Goal: Task Accomplishment & Management: Complete application form

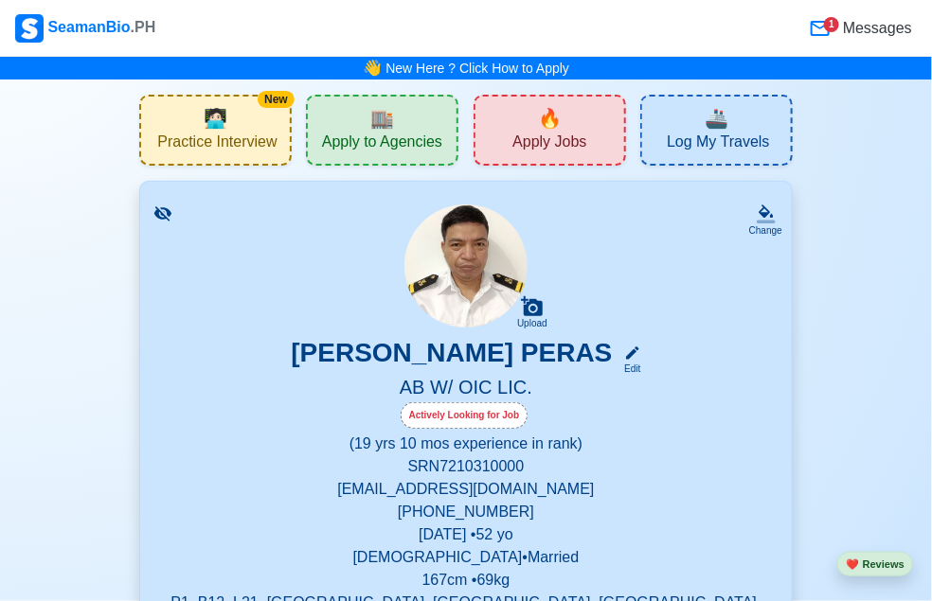
click at [393, 120] on span "🏬" at bounding box center [382, 118] width 24 height 28
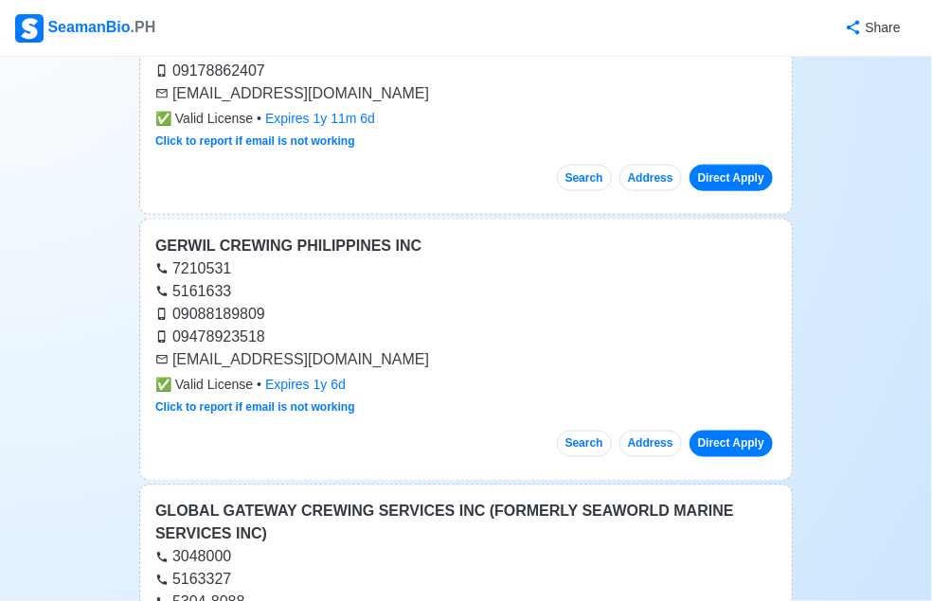
scroll to position [2179, 0]
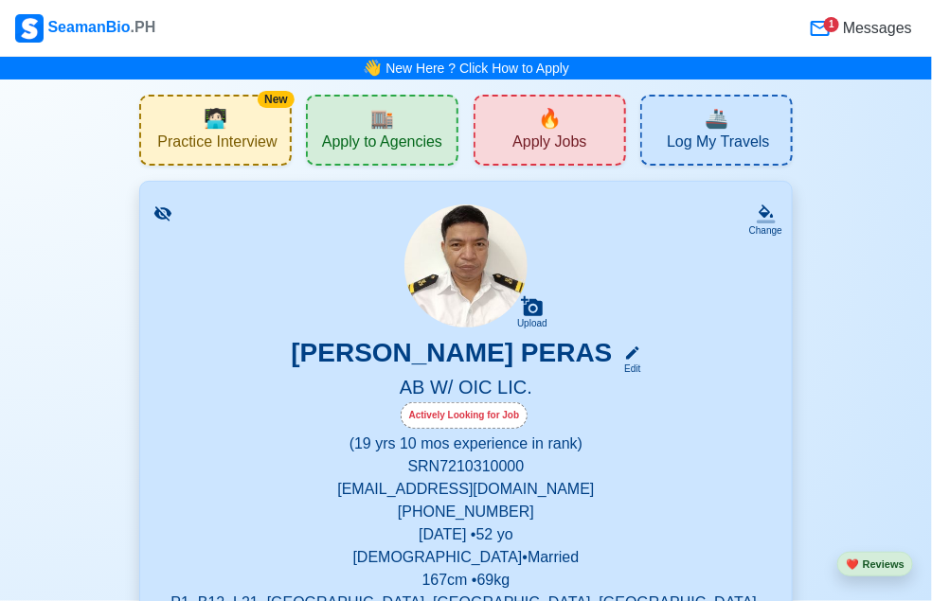
click at [572, 135] on span "Apply Jobs" at bounding box center [549, 145] width 74 height 24
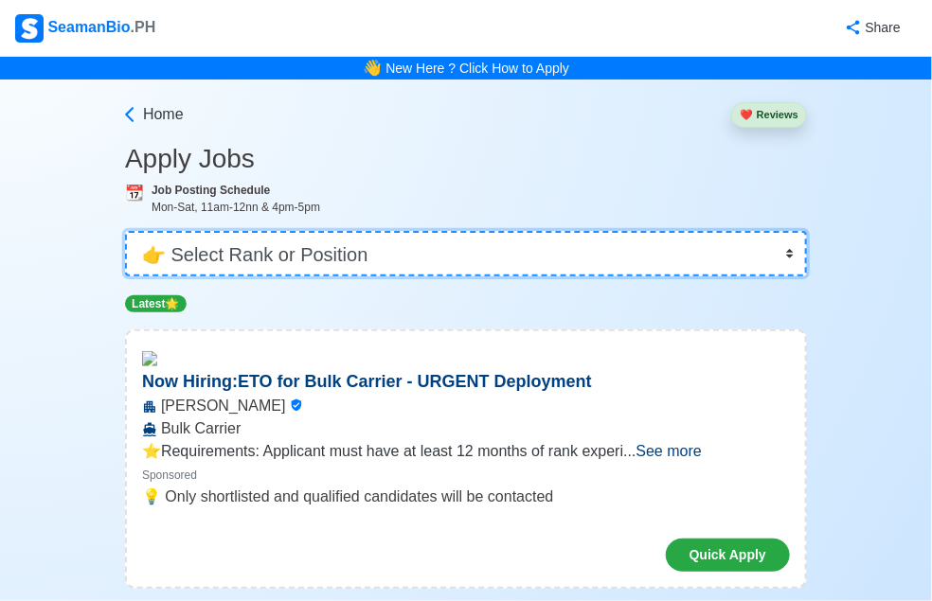
click at [743, 252] on select "👉 Select Rank or Position Master Chief Officer 2nd Officer 3rd Officer Junior O…" at bounding box center [466, 253] width 682 height 45
click at [171, 231] on select "👉 Select Rank or Position Master Chief Officer 2nd Officer 3rd Officer Junior O…" at bounding box center [466, 253] width 682 height 45
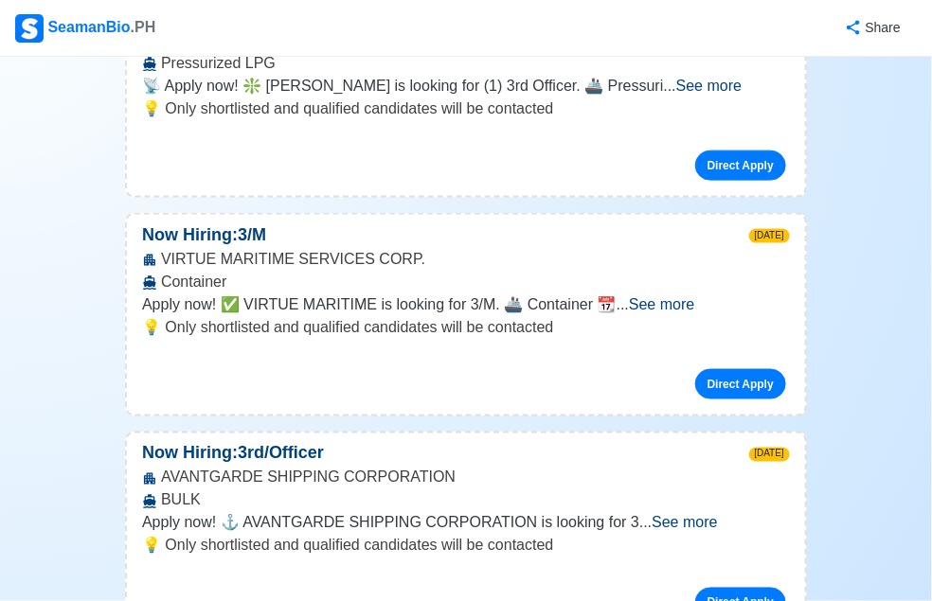
scroll to position [568, 0]
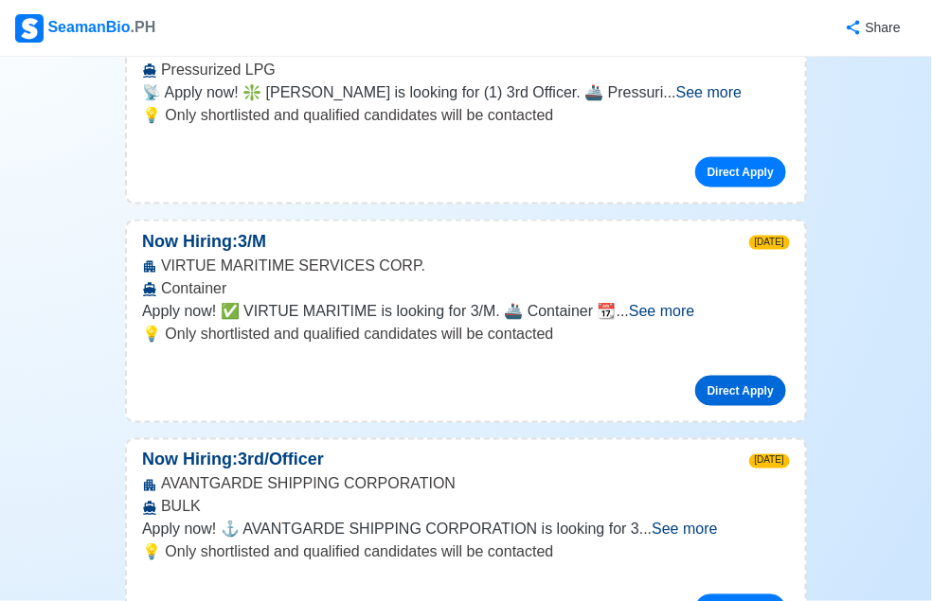
click at [695, 386] on link "Direct Apply" at bounding box center [740, 391] width 91 height 30
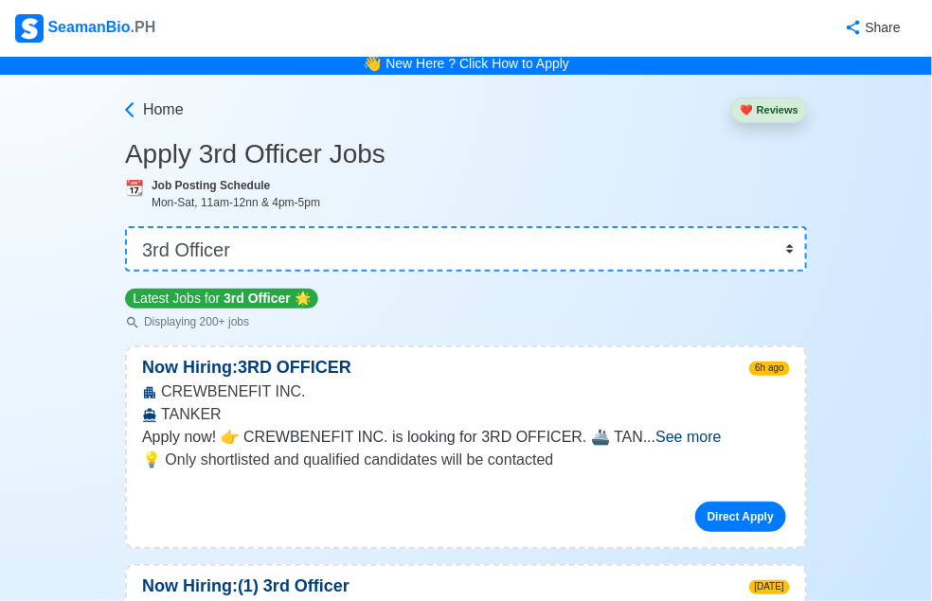
scroll to position [0, 0]
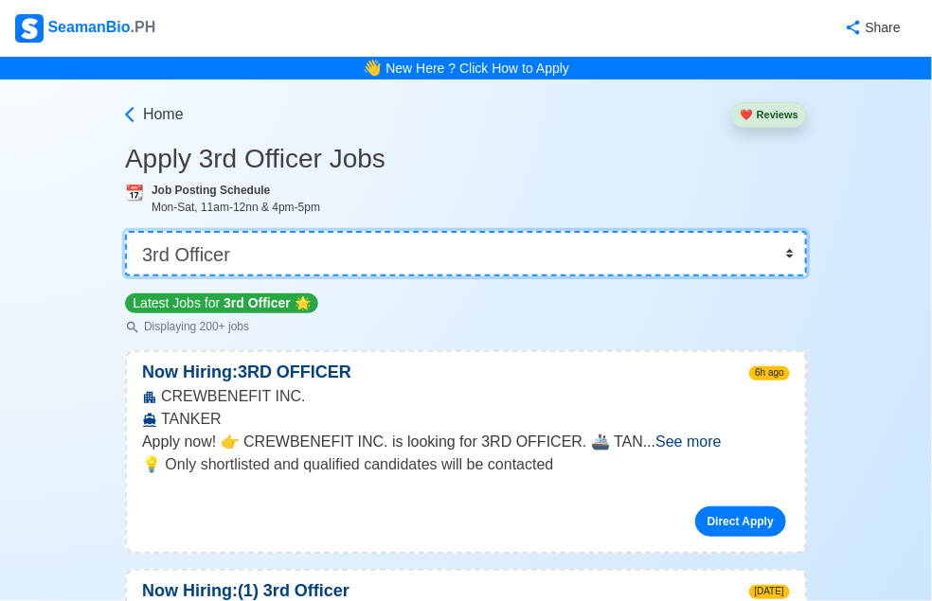
click at [744, 254] on select "👉 Select Rank or Position Master Chief Officer 2nd Officer 3rd Officer Junior O…" at bounding box center [466, 253] width 682 height 45
select select "[PERSON_NAME]"
click at [171, 231] on select "👉 Select Rank or Position Master Chief Officer 2nd Officer 3rd Officer Junior O…" at bounding box center [466, 253] width 682 height 45
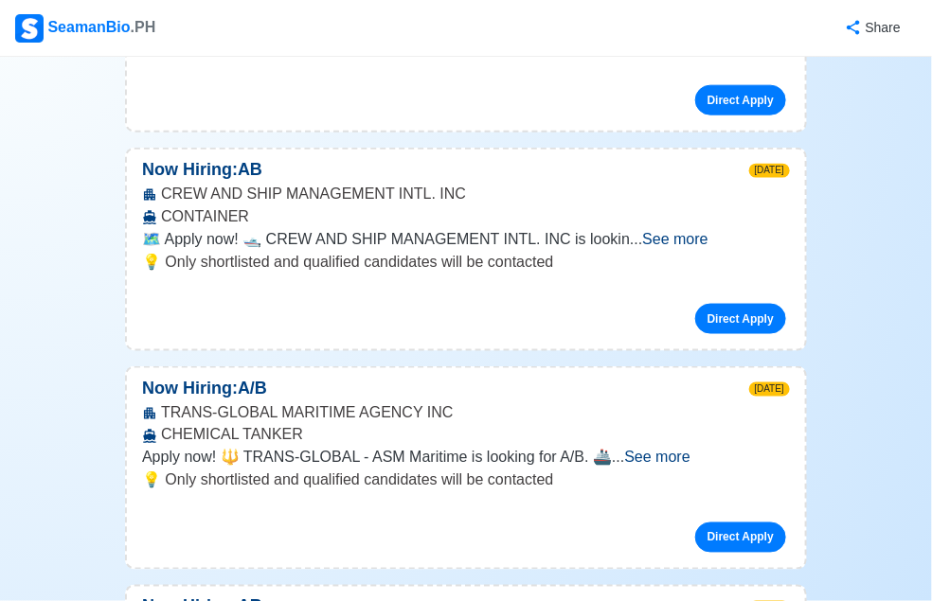
scroll to position [4547, 0]
